Goal: Complete Application Form: Complete application form

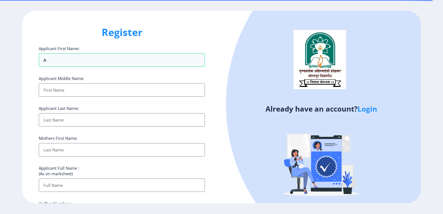
select select
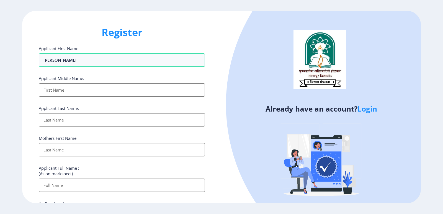
type input "[PERSON_NAME]"
click at [91, 90] on input "Applicant First Name:" at bounding box center [122, 89] width 166 height 13
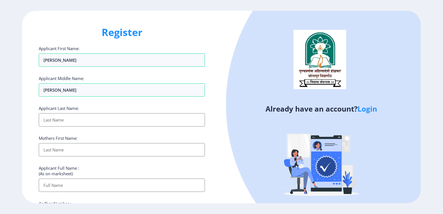
click at [81, 120] on input "Applicant First Name:" at bounding box center [122, 119] width 166 height 13
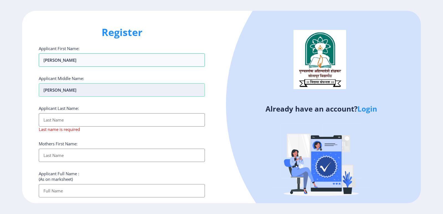
click at [78, 93] on input "[PERSON_NAME]" at bounding box center [122, 89] width 166 height 13
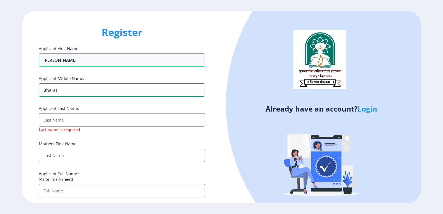
type input "bharat"
click at [63, 120] on input "Applicant First Name:" at bounding box center [122, 119] width 166 height 13
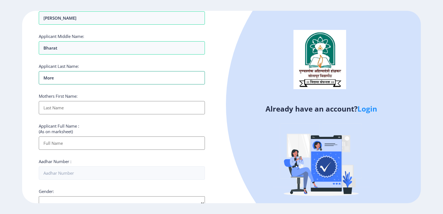
scroll to position [55, 0]
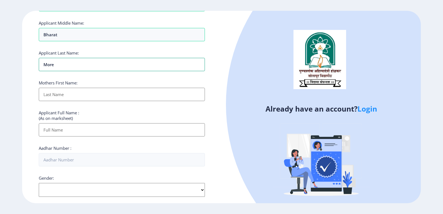
type input "more"
click at [76, 97] on input "Applicant First Name:" at bounding box center [122, 94] width 166 height 13
type input "asha"
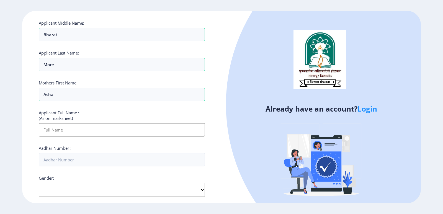
click at [63, 124] on input "Applicant First Name:" at bounding box center [122, 129] width 166 height 13
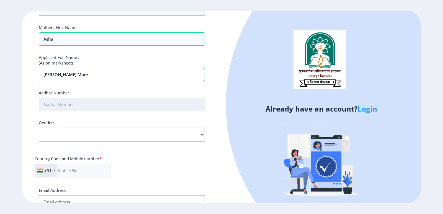
type input "[PERSON_NAME] more"
click at [74, 99] on input "Aadhar Number :" at bounding box center [122, 104] width 166 height 13
type input "808467354852"
click at [69, 137] on select "Select Gender [DEMOGRAPHIC_DATA] [DEMOGRAPHIC_DATA] Other" at bounding box center [122, 135] width 166 height 14
select select "[DEMOGRAPHIC_DATA]"
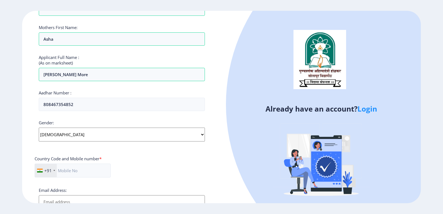
click at [39, 128] on select "Select Gender [DEMOGRAPHIC_DATA] [DEMOGRAPHIC_DATA] Other" at bounding box center [122, 135] width 166 height 14
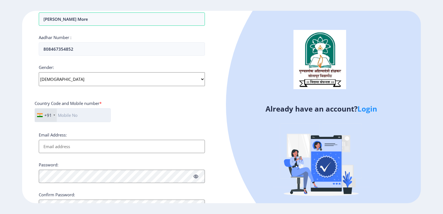
click at [73, 114] on input "text" at bounding box center [73, 115] width 76 height 14
type input "9373777617"
click at [92, 145] on input "Email Address:" at bounding box center [122, 146] width 166 height 13
type input "[EMAIL_ADDRESS][DOMAIN_NAME]"
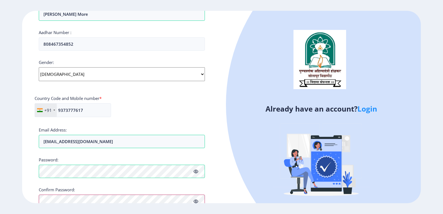
scroll to position [200, 0]
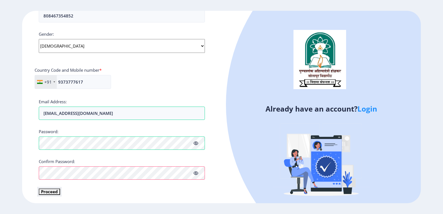
click at [53, 191] on button "Proceed" at bounding box center [49, 192] width 21 height 6
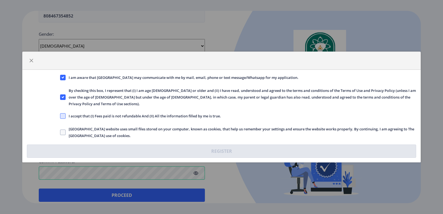
click at [65, 113] on span at bounding box center [63, 116] width 6 height 6
click at [60, 116] on input "I accept that (I) Fees paid is not refundable And (II) All the information fill…" at bounding box center [60, 116] width 0 height 0
checkbox input "true"
click at [61, 126] on label "[GEOGRAPHIC_DATA] website uses small files stored on your computer, known as co…" at bounding box center [238, 132] width 356 height 13
click at [60, 132] on input "[GEOGRAPHIC_DATA] website uses small files stored on your computer, known as co…" at bounding box center [60, 132] width 0 height 0
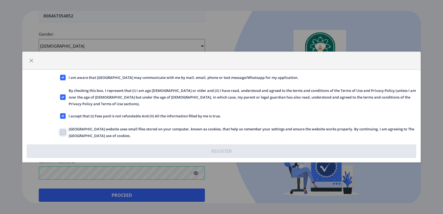
checkbox input "true"
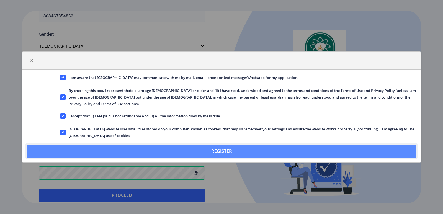
click at [112, 148] on button "Register" at bounding box center [222, 151] width 390 height 13
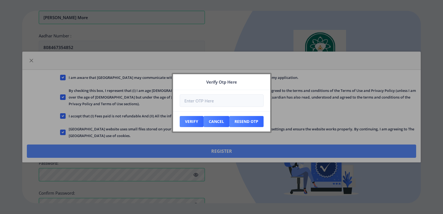
scroll to position [231, 0]
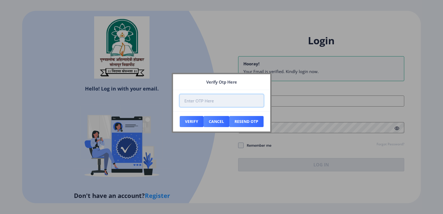
click at [223, 102] on input "number" at bounding box center [222, 101] width 84 height 12
type input "865057"
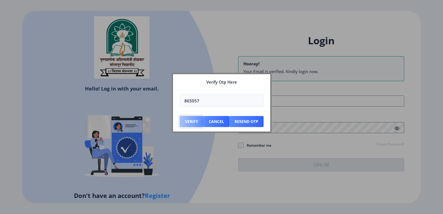
click at [192, 122] on button "Verify" at bounding box center [192, 121] width 24 height 11
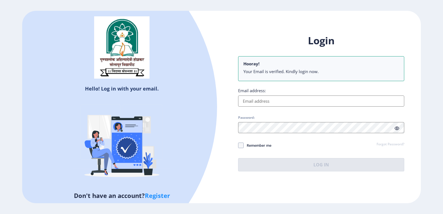
click at [304, 97] on input "Email address:" at bounding box center [321, 101] width 166 height 11
type input "[EMAIL_ADDRESS][DOMAIN_NAME]"
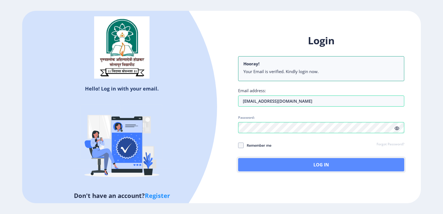
click at [285, 162] on button "Log In" at bounding box center [321, 164] width 166 height 13
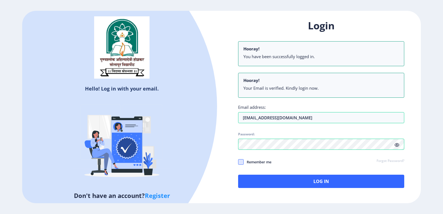
click at [242, 162] on span at bounding box center [241, 162] width 6 height 6
click at [239, 162] on input "Remember me" at bounding box center [238, 162] width 0 height 0
click at [241, 160] on icon at bounding box center [241, 162] width 2 height 6
click at [239, 162] on input "Remember me" at bounding box center [238, 162] width 0 height 0
checkbox input "false"
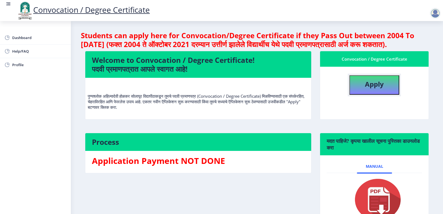
click at [382, 89] on b "Apply" at bounding box center [374, 84] width 19 height 9
select select
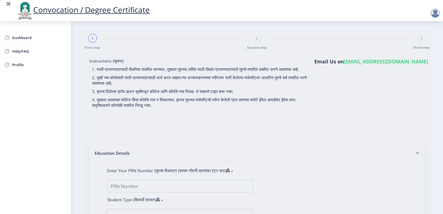
type input "[PERSON_NAME] more"
type input "asha"
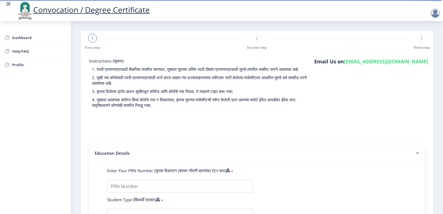
scroll to position [55, 0]
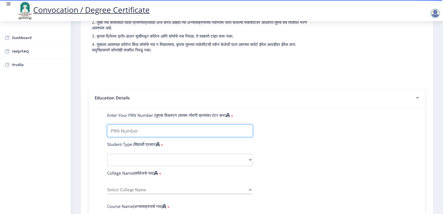
click at [136, 134] on input "Enter Your PRN Number (तुमचा पीआरएन (कायम नोंदणी क्रमांक) एंटर करा)" at bounding box center [180, 131] width 146 height 12
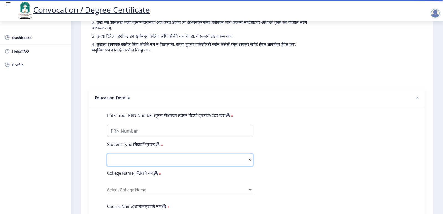
click at [230, 166] on select "Select Student Type Regular External" at bounding box center [180, 160] width 146 height 12
select select "Regular"
click at [107, 159] on select "Select Student Type Regular External" at bounding box center [180, 160] width 146 height 12
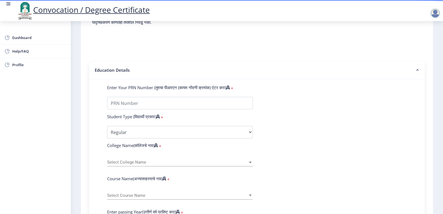
click at [171, 162] on div "Select College Name Select College Name" at bounding box center [180, 161] width 146 height 12
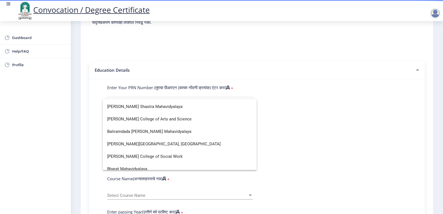
scroll to position [0, 0]
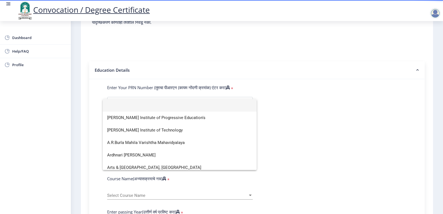
click at [191, 76] on div at bounding box center [221, 107] width 443 height 214
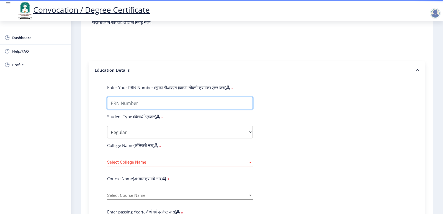
click at [173, 109] on input "Enter Your PRN Number (तुमचा पीआरएन (कायम नोंदणी क्रमांक) एंटर करा)" at bounding box center [180, 103] width 146 height 12
type input "2016032500044546"
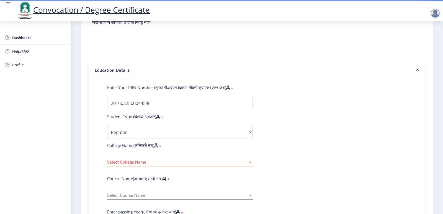
click at [174, 165] on span "Select College Name" at bounding box center [177, 162] width 141 height 5
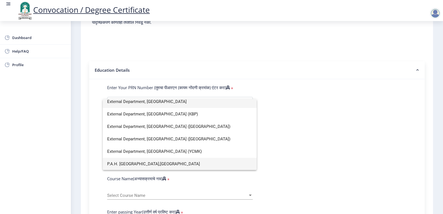
scroll to position [29, 0]
type input "solapur uni"
click at [131, 163] on span "P.A.H. [GEOGRAPHIC_DATA],[GEOGRAPHIC_DATA]" at bounding box center [179, 164] width 145 height 12
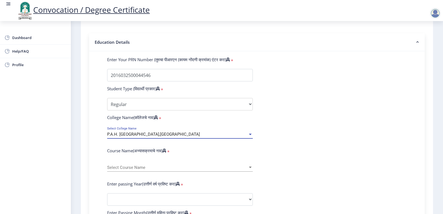
scroll to position [139, 0]
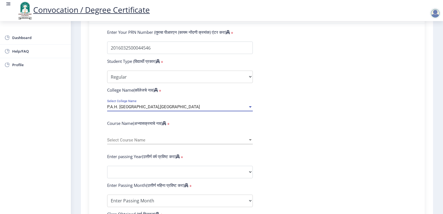
click at [135, 143] on span "Select Course Name" at bounding box center [177, 140] width 141 height 5
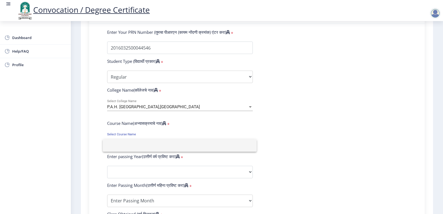
click at [264, 131] on div at bounding box center [221, 107] width 443 height 214
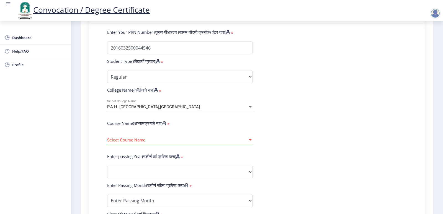
click at [239, 142] on div "Select Course Name Select Course Name" at bounding box center [180, 139] width 146 height 12
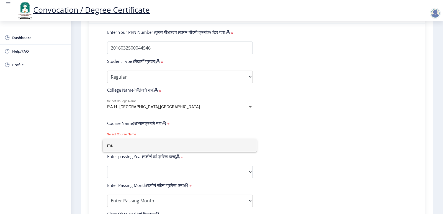
type input "m"
type input "Msc"
click at [219, 166] on div at bounding box center [221, 107] width 443 height 214
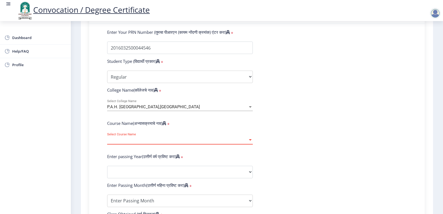
click at [195, 143] on span "Select Course Name" at bounding box center [177, 140] width 141 height 5
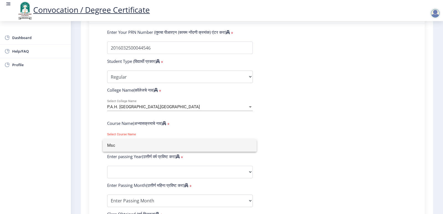
click at [195, 144] on input "Msc" at bounding box center [179, 145] width 145 height 12
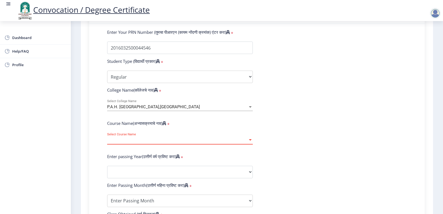
click at [195, 143] on span "Select Course Name" at bounding box center [177, 140] width 141 height 5
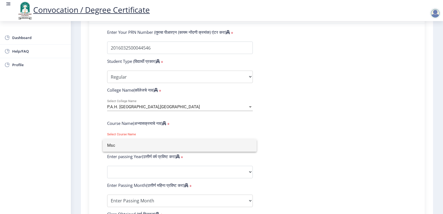
click at [195, 144] on input "Msc" at bounding box center [179, 145] width 145 height 12
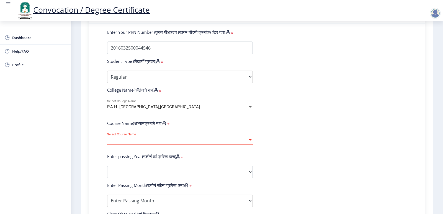
click at [251, 141] on div at bounding box center [250, 139] width 3 height 1
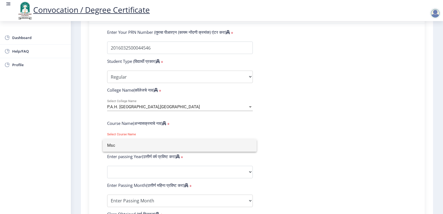
click at [251, 145] on input "Msc" at bounding box center [179, 145] width 145 height 12
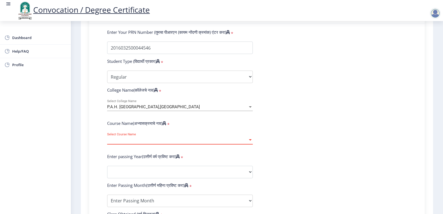
click at [251, 141] on div at bounding box center [250, 139] width 3 height 1
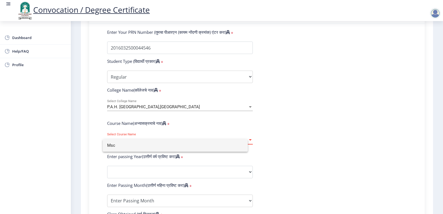
click at [244, 145] on input "Msc" at bounding box center [175, 145] width 136 height 12
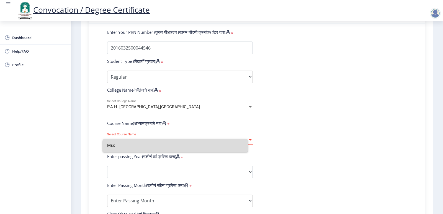
click at [251, 141] on div at bounding box center [250, 139] width 3 height 1
click at [244, 145] on input "Msc" at bounding box center [175, 145] width 136 height 12
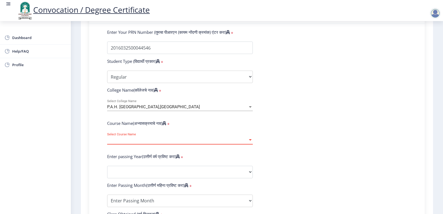
click at [251, 141] on div at bounding box center [250, 139] width 3 height 1
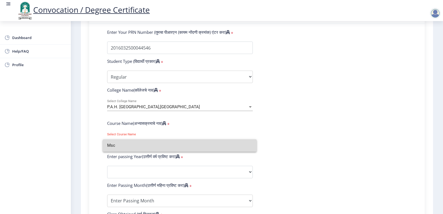
click at [251, 145] on input "Msc" at bounding box center [179, 145] width 145 height 12
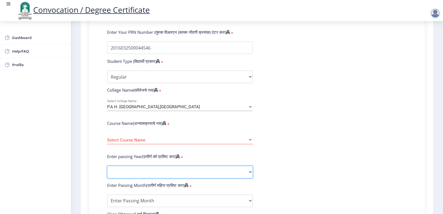
click at [245, 178] on select "2025 2024 2023 2022 2021 2020 2019 2018 2017 2016 2015 2014 2013 2012 2011 2010…" at bounding box center [180, 172] width 146 height 12
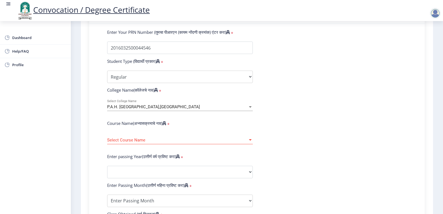
click at [341, 155] on form "Enter Your PRN Number (तुमचा पीआरएन (कायम नोंदणी क्रमांक) एंटर करा) * Student T…" at bounding box center [257, 176] width 308 height 294
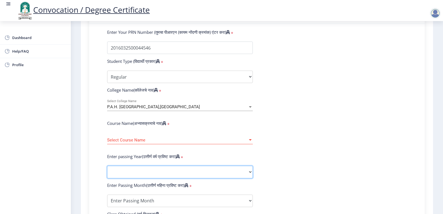
click at [213, 177] on select "2025 2024 2023 2022 2021 2020 2019 2018 2017 2016 2015 2014 2013 2012 2011 2010…" at bounding box center [180, 172] width 146 height 12
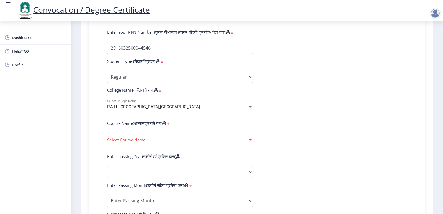
click at [339, 172] on form "Enter Your PRN Number (तुमचा पीआरएन (कायम नोंदणी क्रमांक) एंटर करा) * Student T…" at bounding box center [257, 176] width 308 height 294
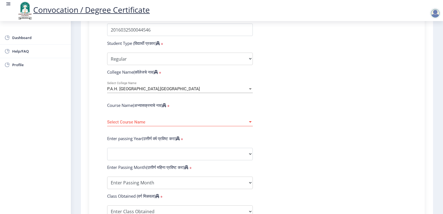
scroll to position [166, 0]
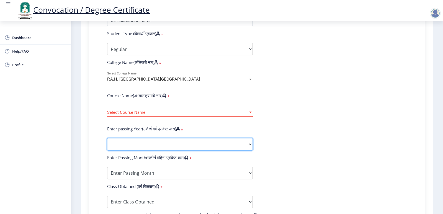
click at [238, 151] on select "2025 2024 2023 2022 2021 2020 2019 2018 2017 2016 2015 2014 2013 2012 2011 2010…" at bounding box center [180, 144] width 146 height 12
select select "2021"
click at [107, 144] on select "2025 2024 2023 2022 2021 2020 2019 2018 2017 2016 2015 2014 2013 2012 2011 2010…" at bounding box center [180, 144] width 146 height 12
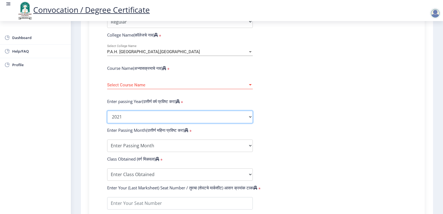
scroll to position [194, 0]
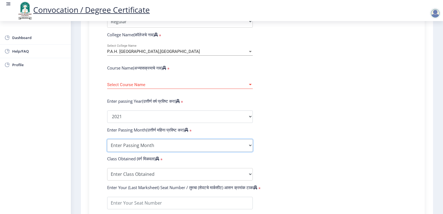
click at [155, 147] on select "Enter Passing Month March April May October November December" at bounding box center [180, 145] width 146 height 12
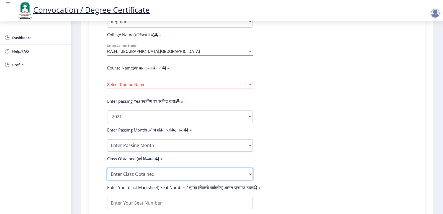
click at [182, 178] on select "Enter Class Obtained FIRST CLASS WITH DISTINCTION FIRST CLASS HIGHER SECOND CLA…" at bounding box center [180, 174] width 146 height 12
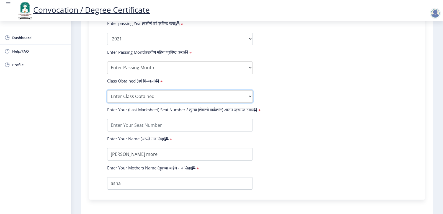
scroll to position [277, 0]
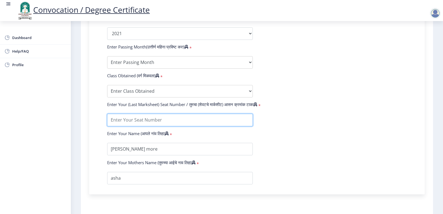
click at [183, 121] on input "textarea" at bounding box center [180, 120] width 146 height 12
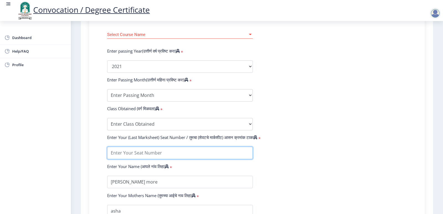
scroll to position [194, 0]
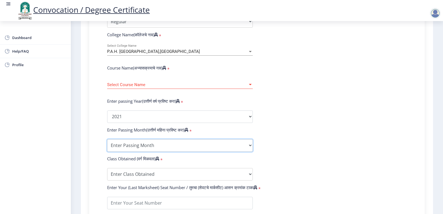
click at [152, 149] on select "Enter Passing Month March April May October November December" at bounding box center [180, 145] width 146 height 12
select select "March"
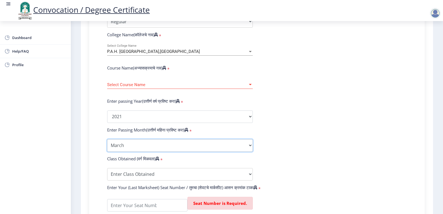
click at [107, 145] on select "Enter Passing Month March April May October November December" at bounding box center [180, 145] width 146 height 12
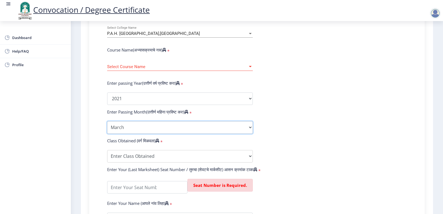
scroll to position [222, 0]
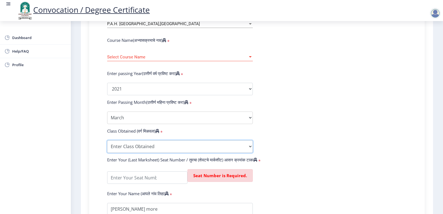
click at [164, 153] on select "Enter Class Obtained FIRST CLASS WITH DISTINCTION FIRST CLASS HIGHER SECOND CLA…" at bounding box center [180, 147] width 146 height 12
select select "Grade A"
click at [107, 146] on select "Enter Class Obtained FIRST CLASS WITH DISTINCTION FIRST CLASS HIGHER SECOND CLA…" at bounding box center [180, 147] width 146 height 12
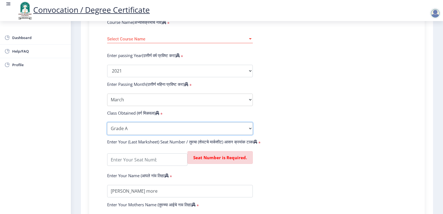
scroll to position [249, 0]
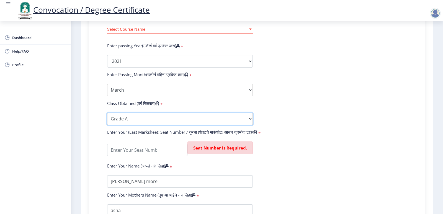
click at [138, 125] on select "Enter Class Obtained FIRST CLASS WITH DISTINCTION FIRST CLASS HIGHER SECOND CLA…" at bounding box center [180, 119] width 146 height 12
click at [107, 118] on select "Enter Class Obtained FIRST CLASS WITH DISTINCTION FIRST CLASS HIGHER SECOND CLA…" at bounding box center [180, 119] width 146 height 12
click at [154, 155] on input "textarea" at bounding box center [147, 150] width 80 height 12
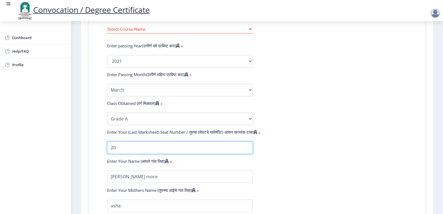
type input "2"
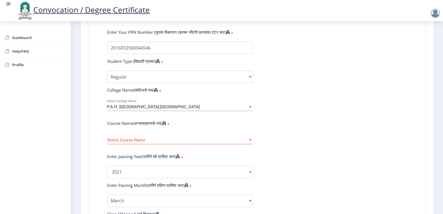
scroll to position [166, 0]
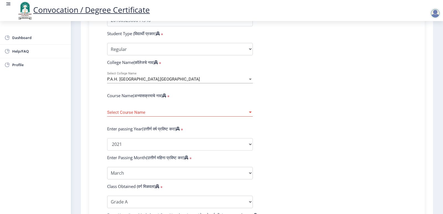
type input "1604454"
click at [217, 115] on span "Select Course Name" at bounding box center [177, 112] width 141 height 5
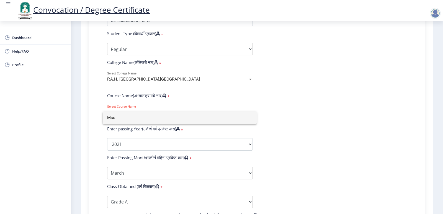
click at [217, 116] on input "Msc" at bounding box center [179, 118] width 145 height 12
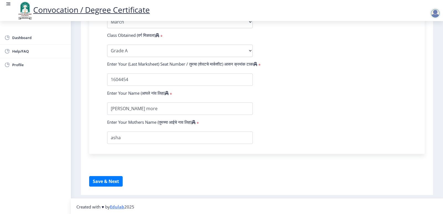
scroll to position [324, 0]
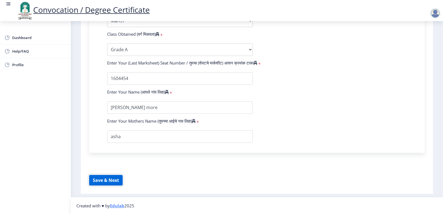
click at [107, 181] on button "Save & Next" at bounding box center [106, 180] width 34 height 11
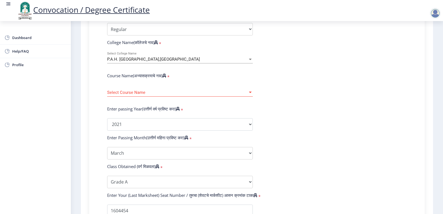
scroll to position [185, 0]
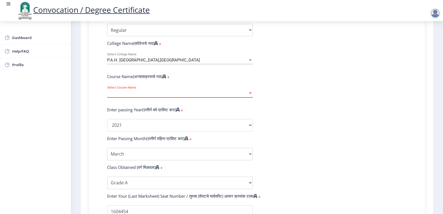
click at [210, 96] on span "Select Course Name" at bounding box center [177, 93] width 141 height 5
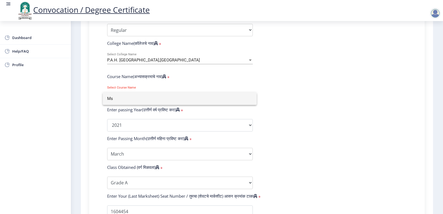
type input "M"
click at [234, 92] on div at bounding box center [221, 107] width 443 height 214
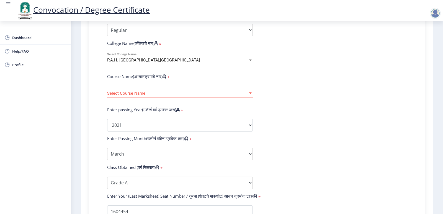
click at [144, 79] on label "Course Name(अभ्यासक्रमाचे नाव)" at bounding box center [136, 77] width 59 height 6
click at [118, 96] on span "Select Course Name" at bounding box center [177, 93] width 141 height 5
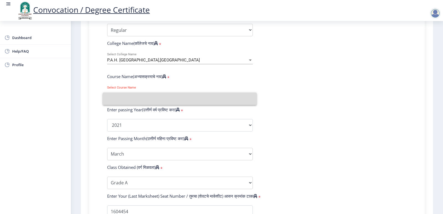
click at [127, 96] on input at bounding box center [179, 99] width 145 height 12
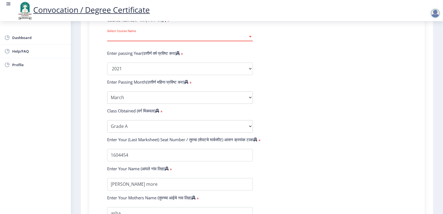
scroll to position [296, 0]
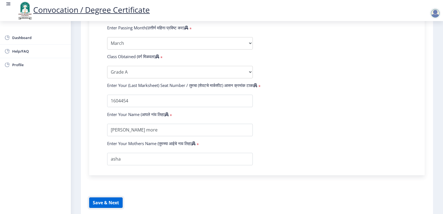
click at [113, 204] on button "Save & Next" at bounding box center [106, 203] width 34 height 11
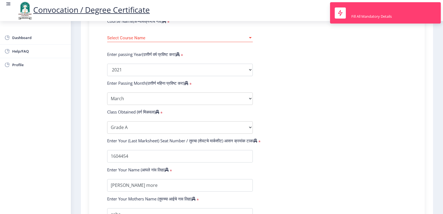
scroll to position [158, 0]
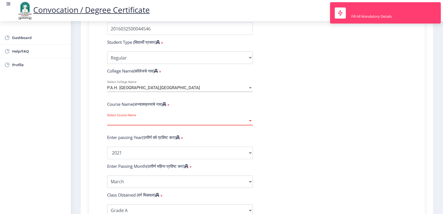
click at [250, 124] on div at bounding box center [250, 121] width 5 height 5
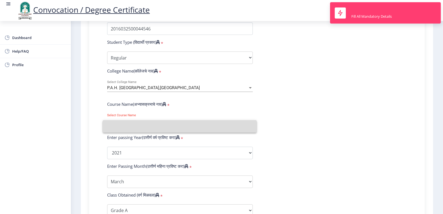
click at [250, 125] on input at bounding box center [179, 126] width 145 height 12
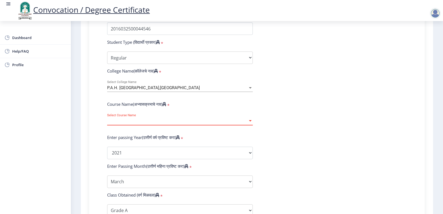
click at [250, 124] on div at bounding box center [250, 121] width 5 height 5
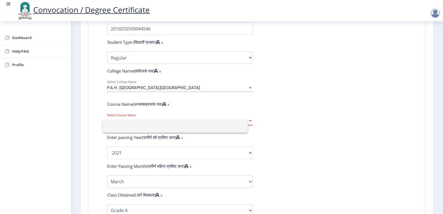
click at [244, 125] on input at bounding box center [175, 126] width 136 height 12
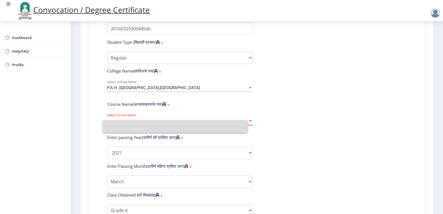
click at [250, 124] on div at bounding box center [250, 121] width 5 height 5
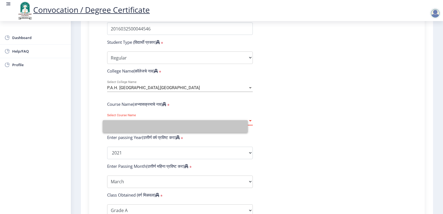
click at [244, 125] on input at bounding box center [175, 126] width 136 height 12
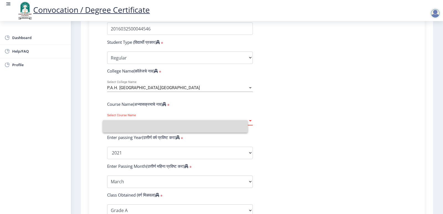
click at [250, 124] on div at bounding box center [250, 121] width 5 height 5
click at [250, 125] on input at bounding box center [179, 126] width 145 height 12
click at [250, 124] on div at bounding box center [250, 121] width 5 height 5
click at [244, 125] on input at bounding box center [175, 126] width 136 height 12
click at [250, 124] on div at bounding box center [250, 121] width 5 height 5
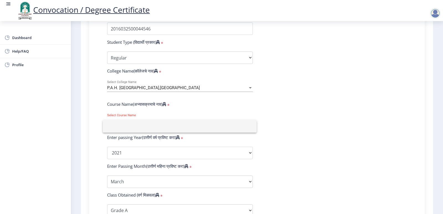
click at [172, 111] on div at bounding box center [221, 107] width 443 height 214
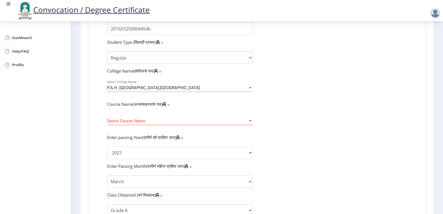
click at [167, 124] on span "Select Course Name" at bounding box center [177, 121] width 141 height 5
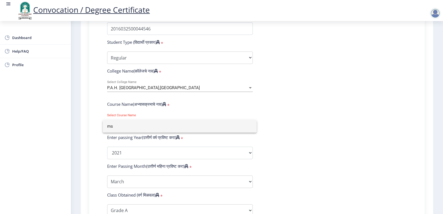
type input "m"
type input "g"
click at [187, 161] on div at bounding box center [221, 107] width 443 height 214
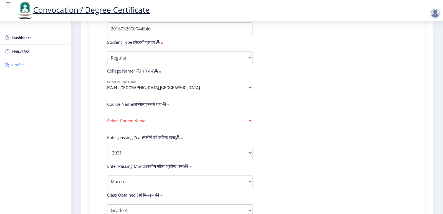
click at [22, 66] on span "Profile" at bounding box center [39, 65] width 54 height 7
select select
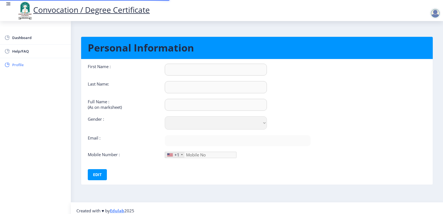
type input "[PERSON_NAME]"
type input "more"
type input "[PERSON_NAME] more"
select select "[DEMOGRAPHIC_DATA]"
type input "[EMAIL_ADDRESS][DOMAIN_NAME]"
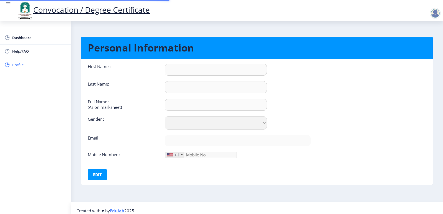
type input "9373777617"
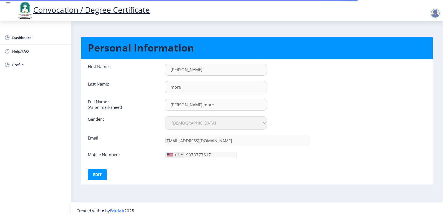
scroll to position [5, 0]
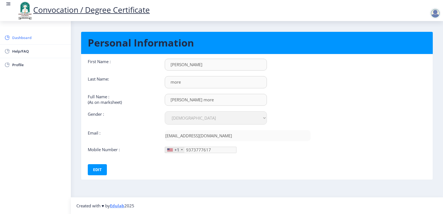
click at [23, 41] on span "Dashboard" at bounding box center [39, 37] width 54 height 7
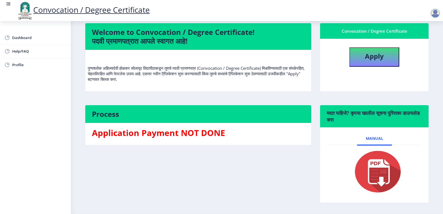
scroll to position [54, 0]
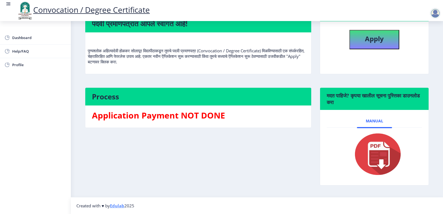
click at [217, 117] on h3 "Application Payment NOT DONE" at bounding box center [198, 115] width 213 height 11
click at [366, 38] on b "Apply" at bounding box center [374, 38] width 19 height 9
select select
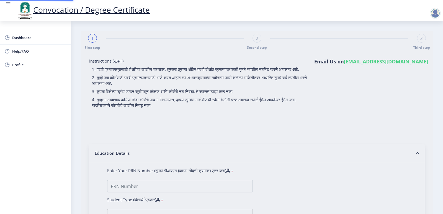
type input "[PERSON_NAME] more"
type input "asha"
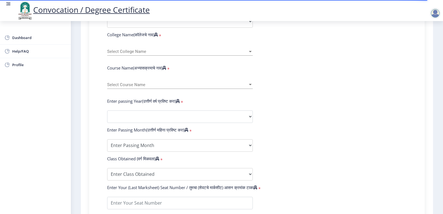
scroll to position [166, 0]
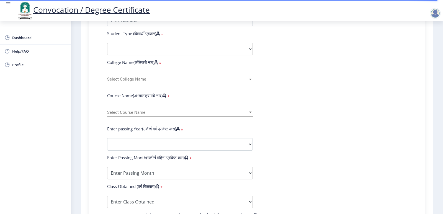
click at [196, 115] on span "Select Course Name" at bounding box center [177, 112] width 141 height 5
click at [196, 117] on input at bounding box center [179, 118] width 145 height 12
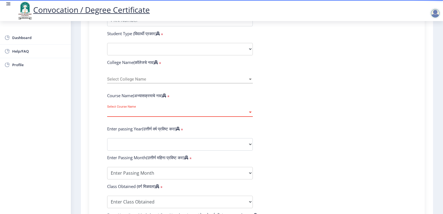
click at [143, 115] on span "Select Course Name" at bounding box center [177, 112] width 141 height 5
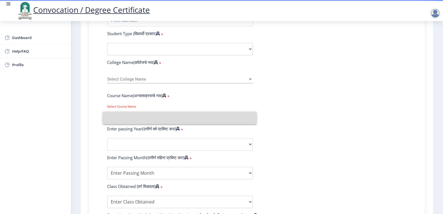
click at [143, 119] on input at bounding box center [179, 118] width 145 height 12
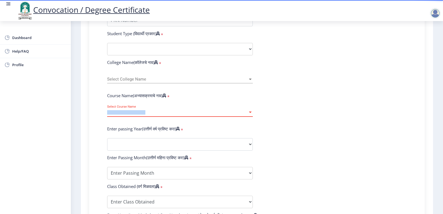
click at [143, 115] on span "Select Course Name" at bounding box center [177, 112] width 141 height 5
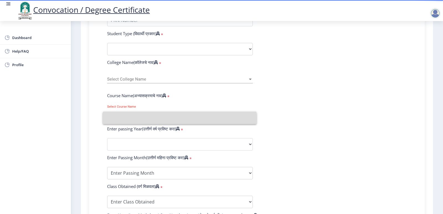
click at [143, 119] on input at bounding box center [179, 118] width 145 height 12
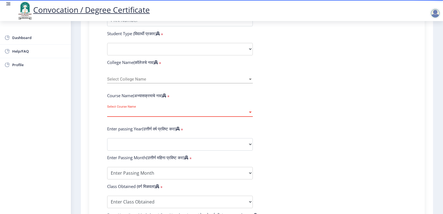
click at [143, 115] on span "Select Course Name" at bounding box center [177, 112] width 141 height 5
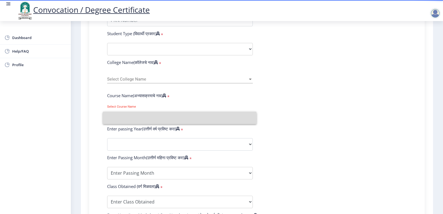
click at [143, 119] on input at bounding box center [179, 118] width 145 height 12
click at [143, 115] on span "Select Course Name" at bounding box center [177, 112] width 141 height 5
click at [143, 119] on input at bounding box center [175, 118] width 136 height 12
click at [143, 115] on span "Select Course Name" at bounding box center [177, 112] width 141 height 5
click at [143, 119] on input at bounding box center [175, 118] width 136 height 12
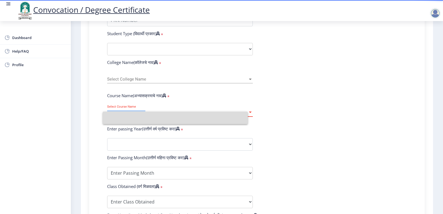
click at [143, 115] on span "Select Course Name" at bounding box center [177, 112] width 141 height 5
click at [143, 119] on input at bounding box center [175, 118] width 136 height 12
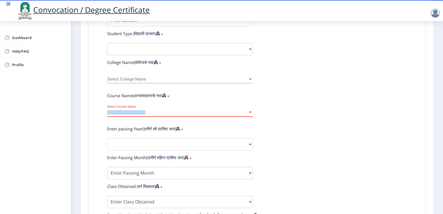
click at [143, 115] on span "Select Course Name" at bounding box center [177, 112] width 141 height 5
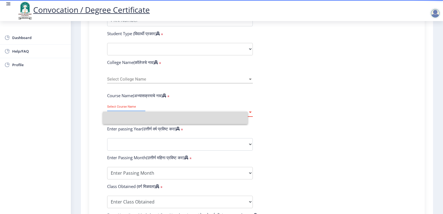
click at [143, 115] on span "Select Course Name" at bounding box center [177, 112] width 141 height 5
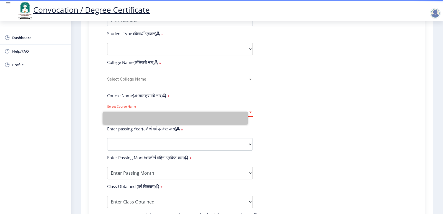
click at [143, 119] on input at bounding box center [175, 118] width 136 height 12
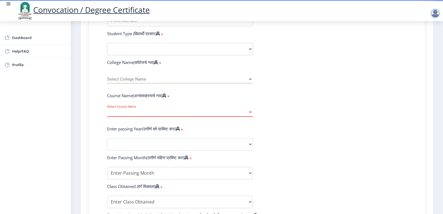
click at [143, 115] on span "Select Course Name" at bounding box center [177, 112] width 141 height 5
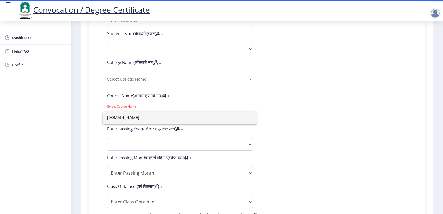
type input "[DOMAIN_NAME]"
click at [148, 85] on div at bounding box center [221, 107] width 443 height 214
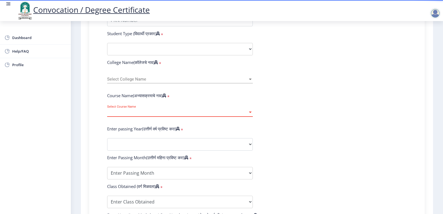
click at [251, 113] on div at bounding box center [250, 112] width 3 height 1
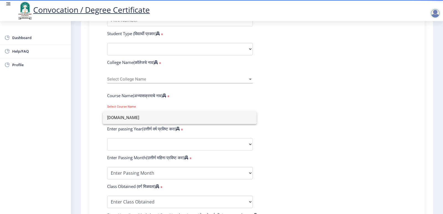
click at [251, 118] on input "[DOMAIN_NAME]" at bounding box center [179, 118] width 145 height 12
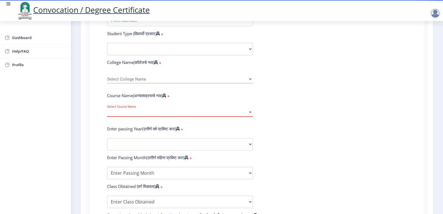
click at [251, 113] on div at bounding box center [250, 112] width 3 height 1
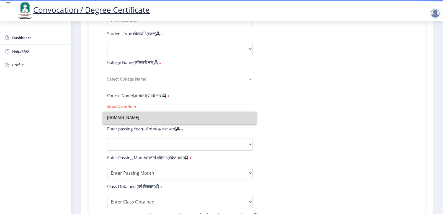
click at [251, 118] on input "[DOMAIN_NAME]" at bounding box center [179, 118] width 145 height 12
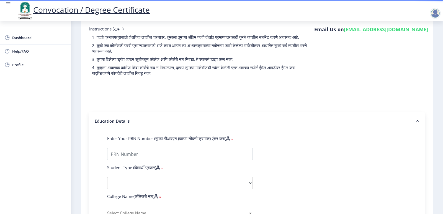
scroll to position [0, 0]
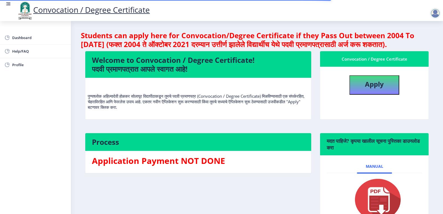
scroll to position [54, 0]
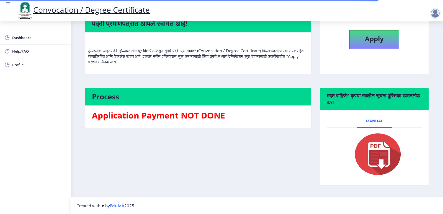
click at [375, 151] on img at bounding box center [374, 154] width 55 height 44
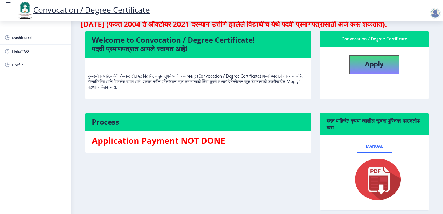
scroll to position [0, 0]
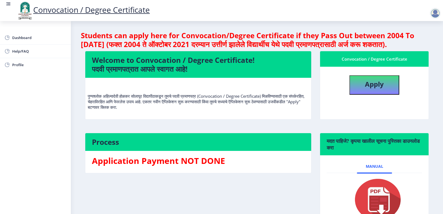
click at [435, 14] on div at bounding box center [435, 13] width 11 height 11
click at [421, 40] on span "Log out" at bounding box center [421, 43] width 35 height 7
